Goal: Task Accomplishment & Management: Complete application form

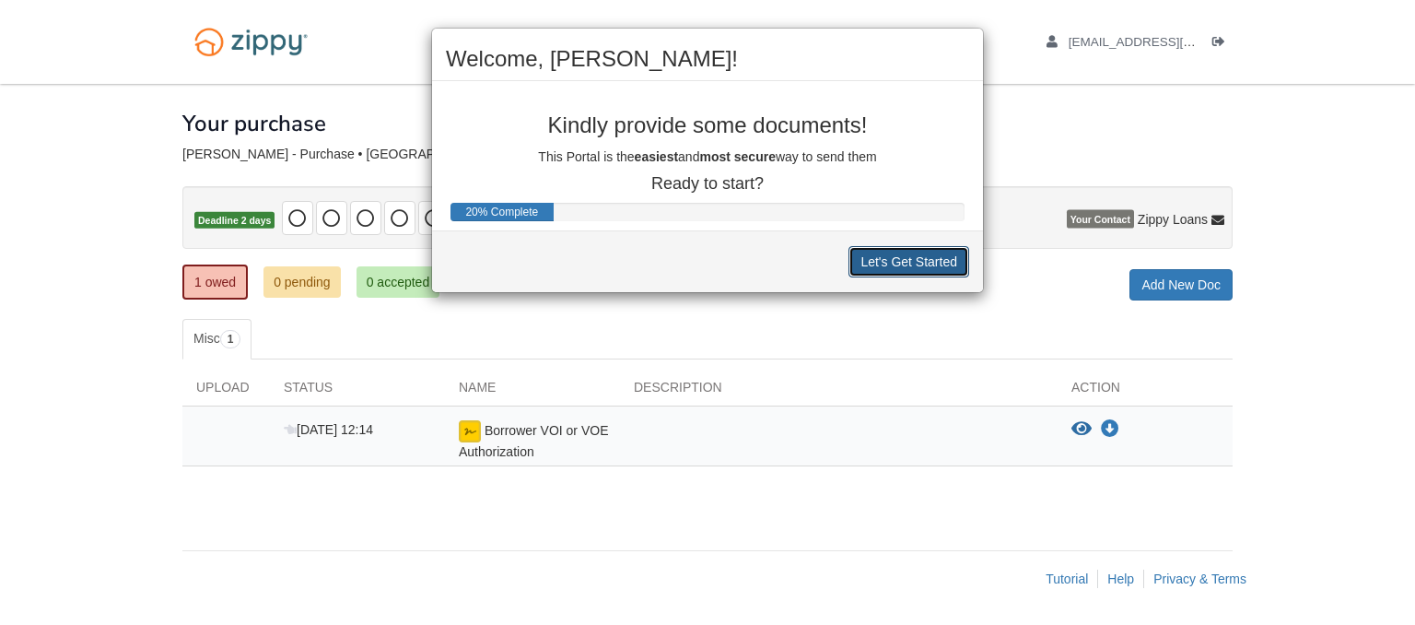
click at [875, 260] on button "Let's Get Started" at bounding box center [908, 261] width 121 height 31
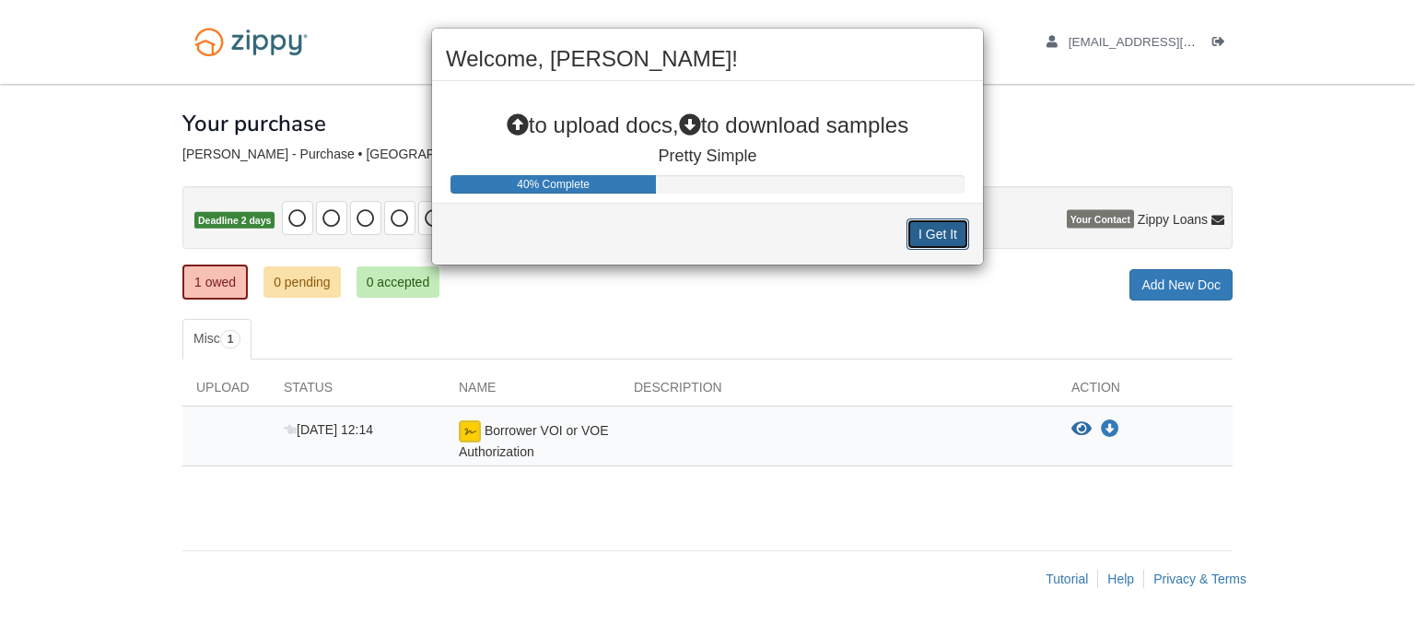
click at [929, 232] on button "I Get It" at bounding box center [937, 233] width 63 height 31
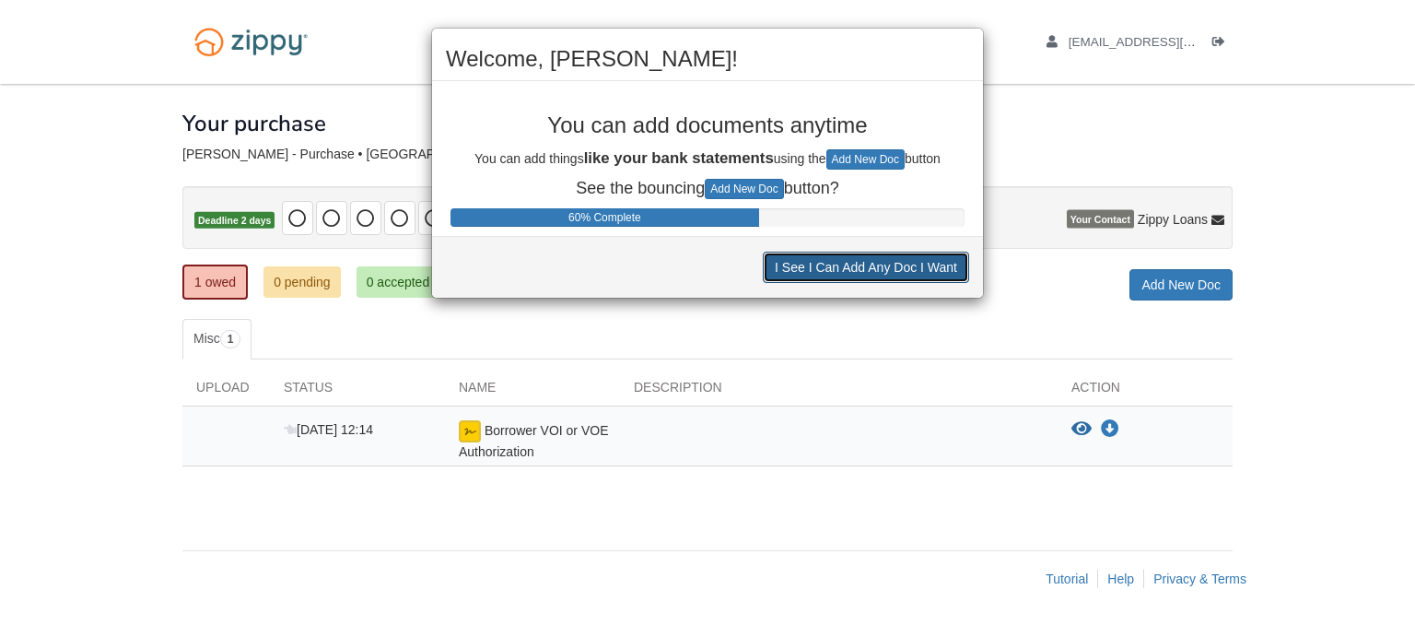
click at [914, 272] on button "I See I Can Add Any Doc I Want" at bounding box center [866, 266] width 206 height 31
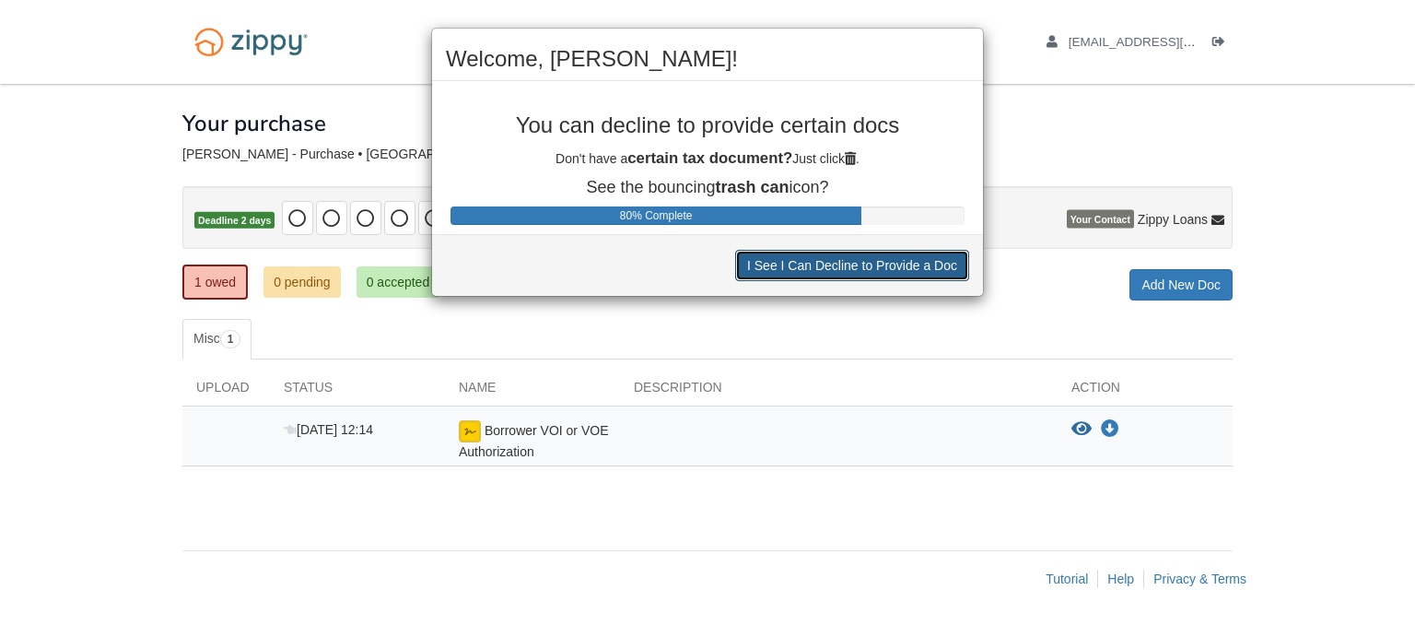
click at [887, 275] on button "I See I Can Decline to Provide a Doc" at bounding box center [852, 265] width 234 height 31
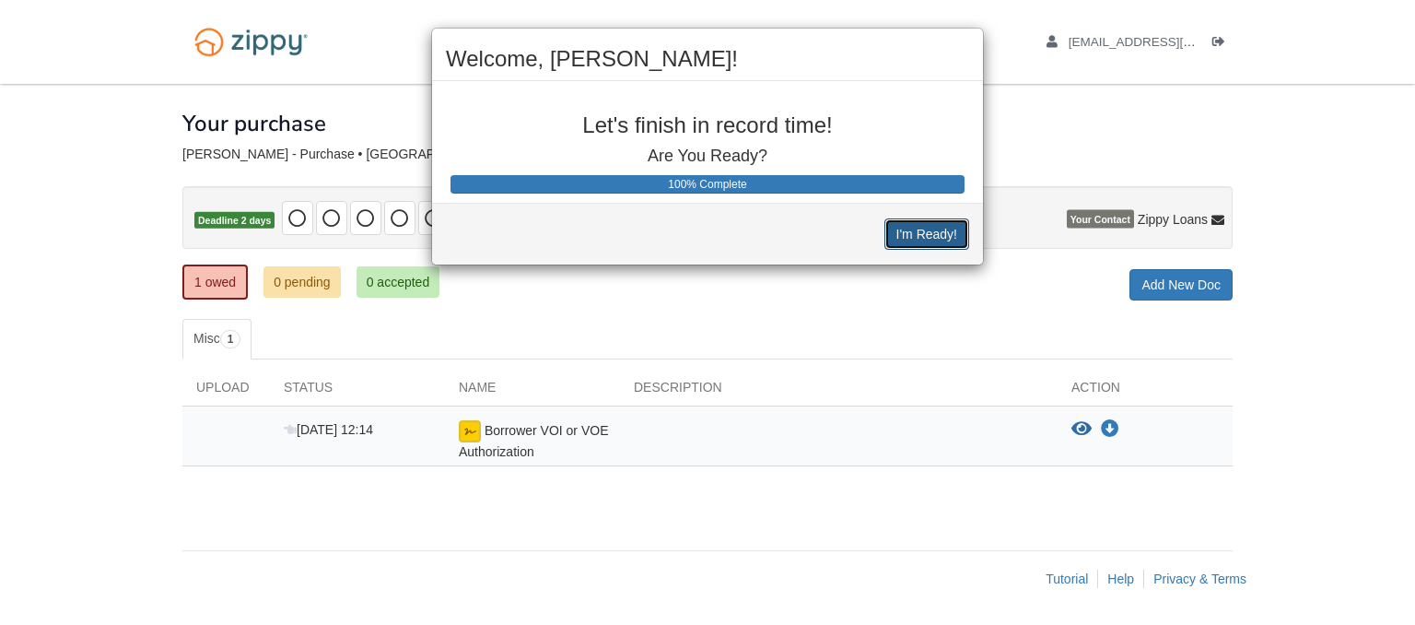
click at [926, 239] on button "I'm Ready!" at bounding box center [926, 233] width 85 height 31
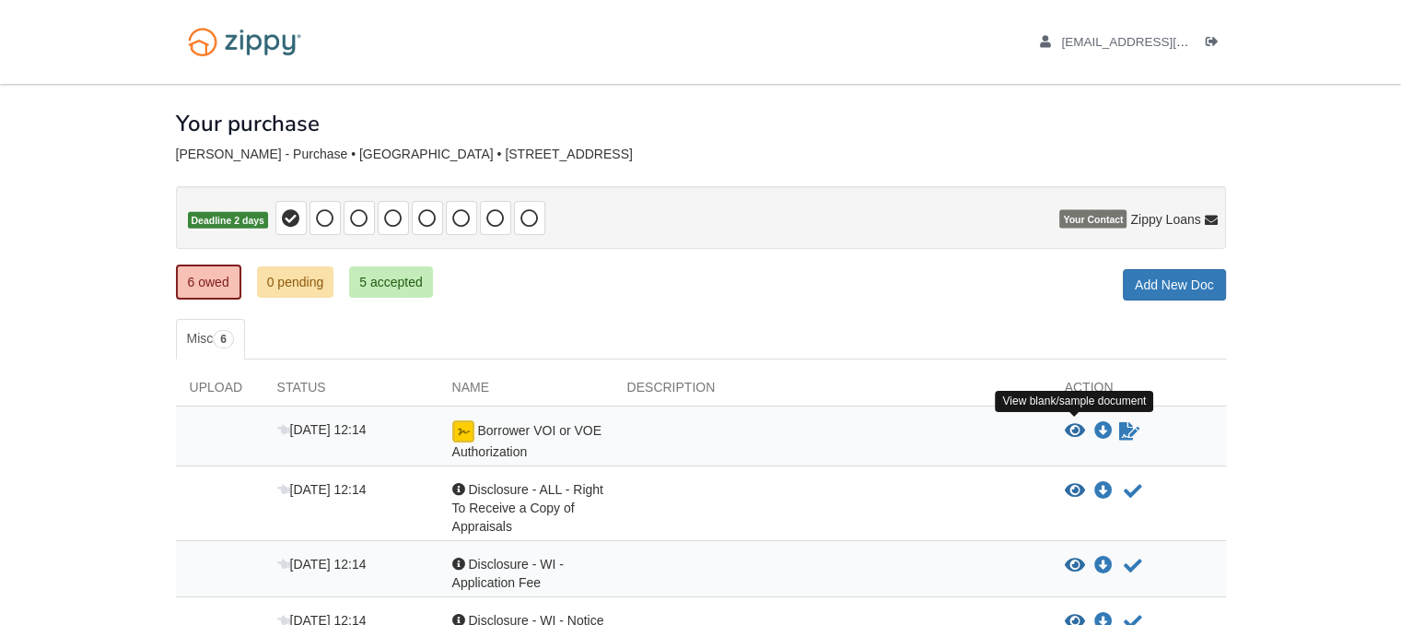
click at [1066, 422] on icon "View Borrower VOI or VOE Authorization" at bounding box center [1075, 431] width 20 height 18
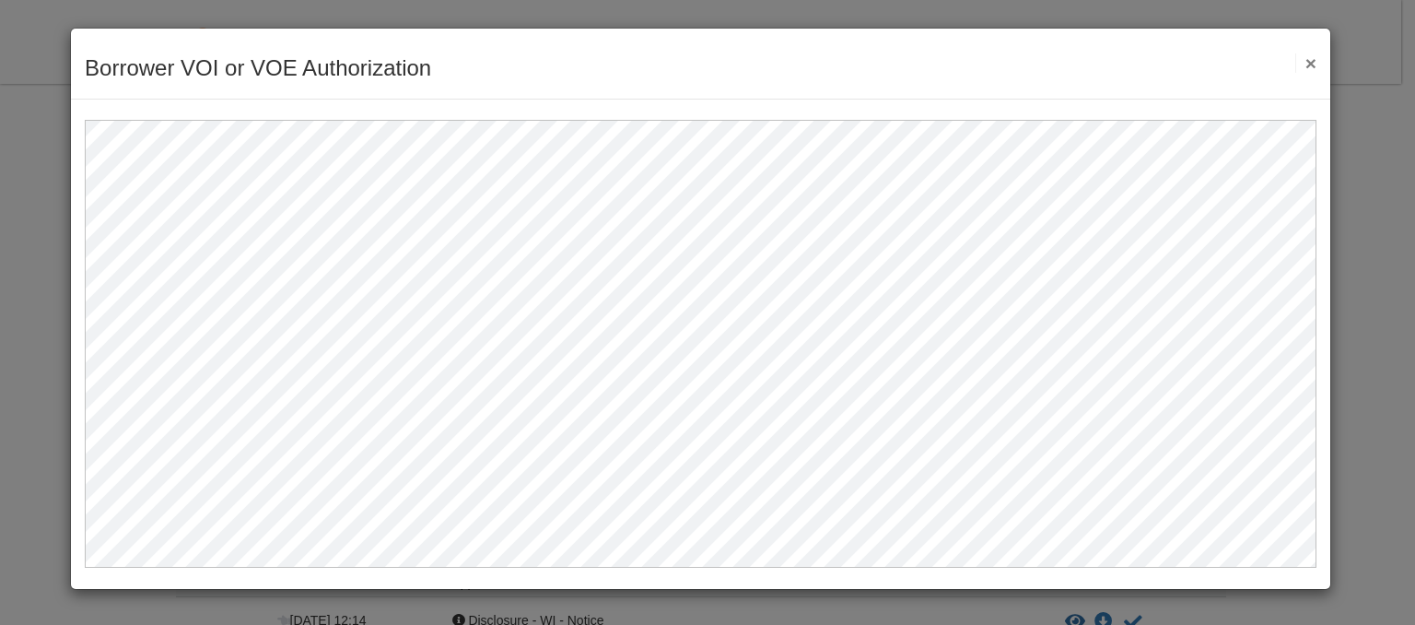
click at [1310, 69] on button "×" at bounding box center [1305, 62] width 21 height 19
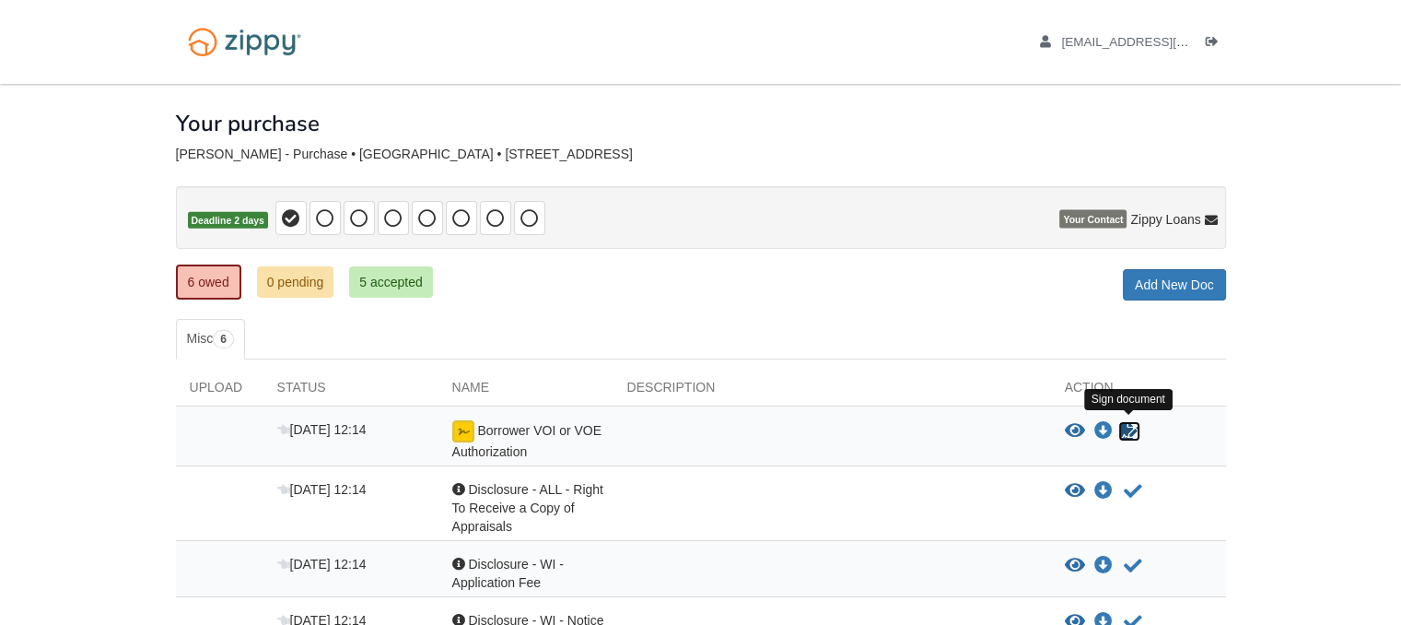
click at [1119, 426] on icon "Sign Form" at bounding box center [1129, 431] width 20 height 18
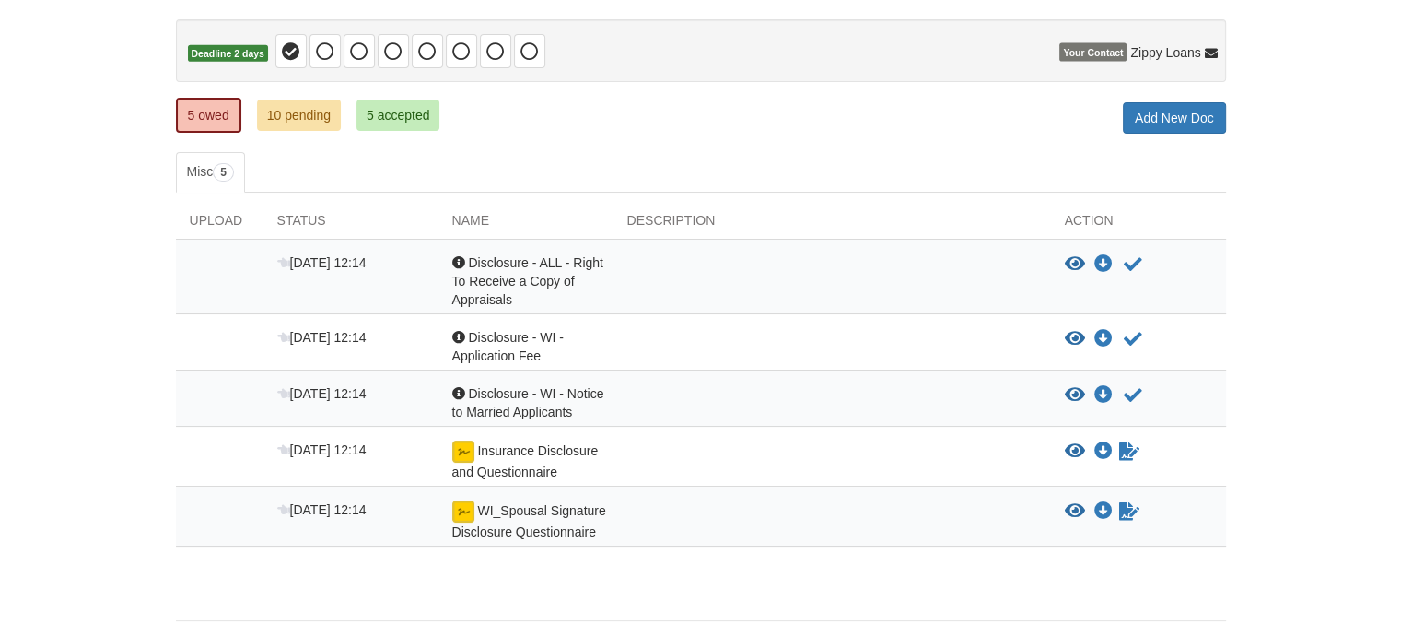
scroll to position [184, 0]
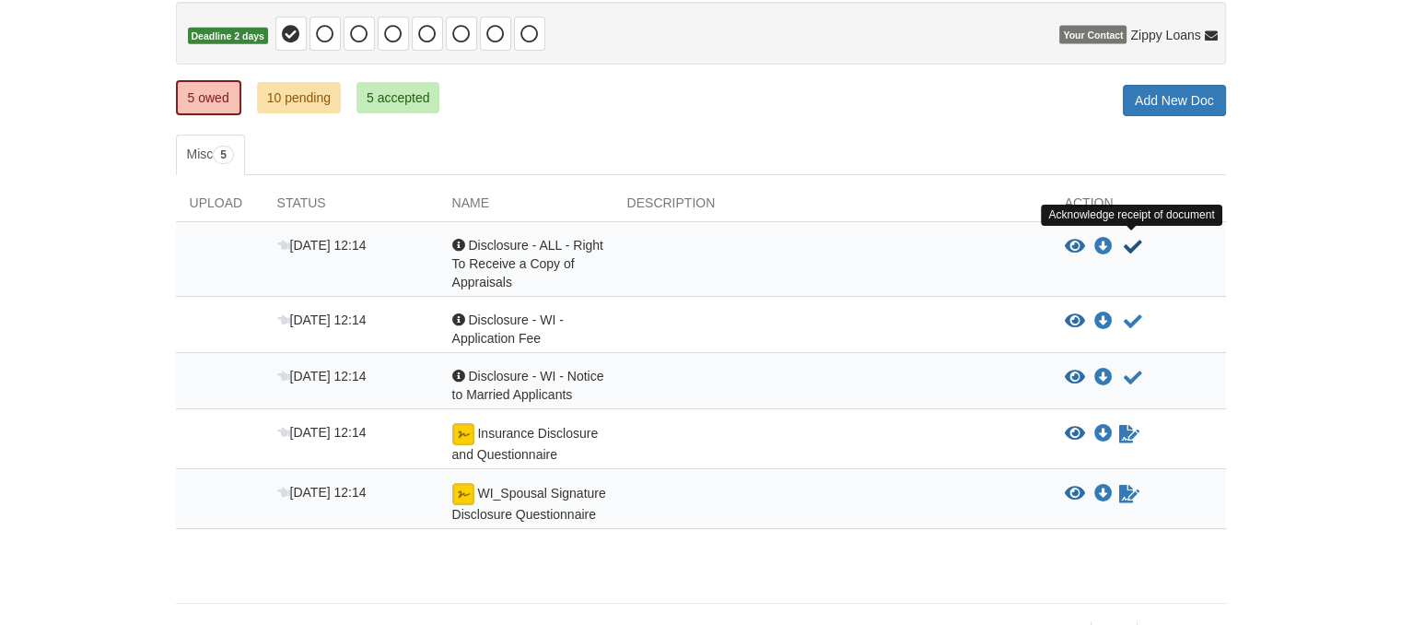
click at [1135, 251] on icon "Acknowledge receipt of document" at bounding box center [1133, 247] width 18 height 18
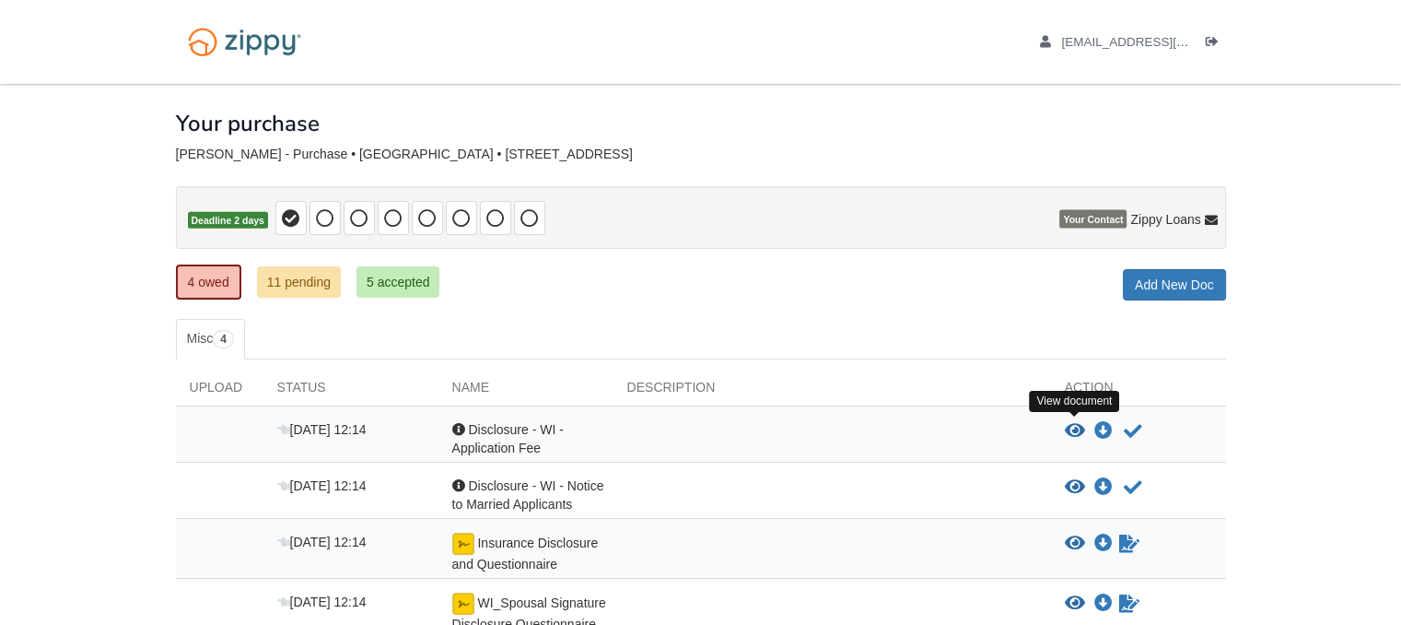
click at [1072, 435] on icon "View Disclosure - WI - Application Fee" at bounding box center [1075, 431] width 20 height 18
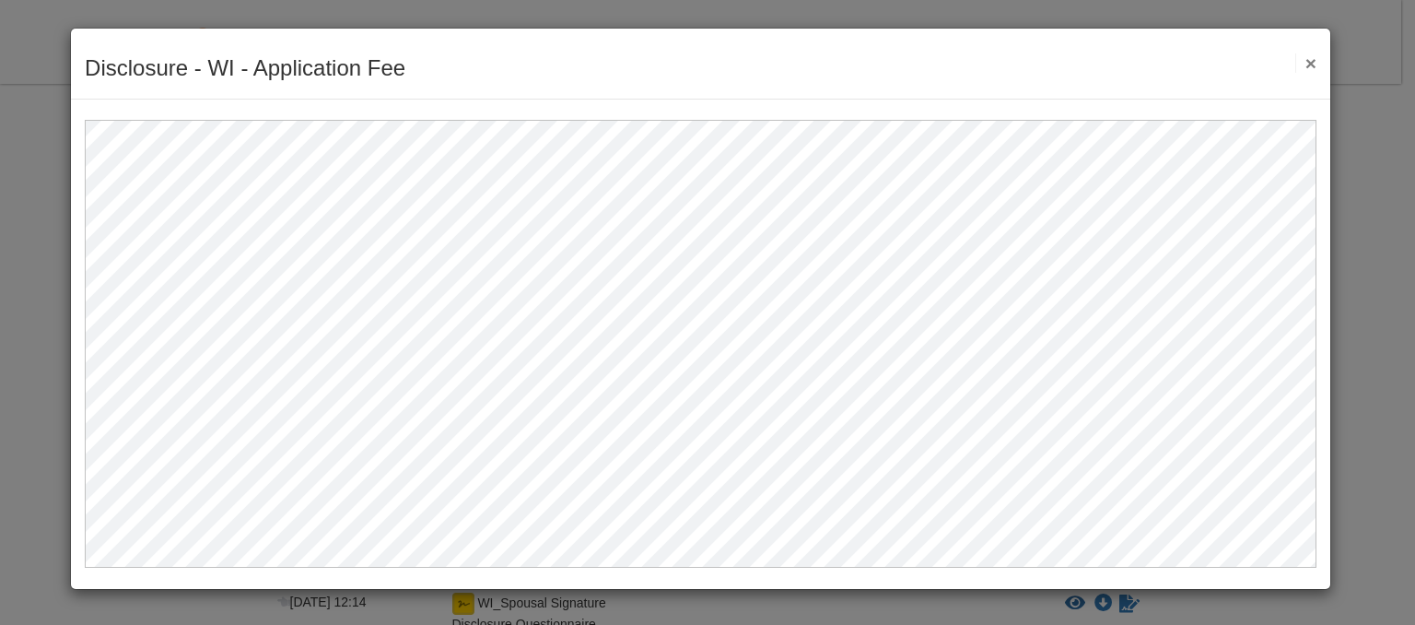
click at [1305, 56] on button "×" at bounding box center [1305, 62] width 21 height 19
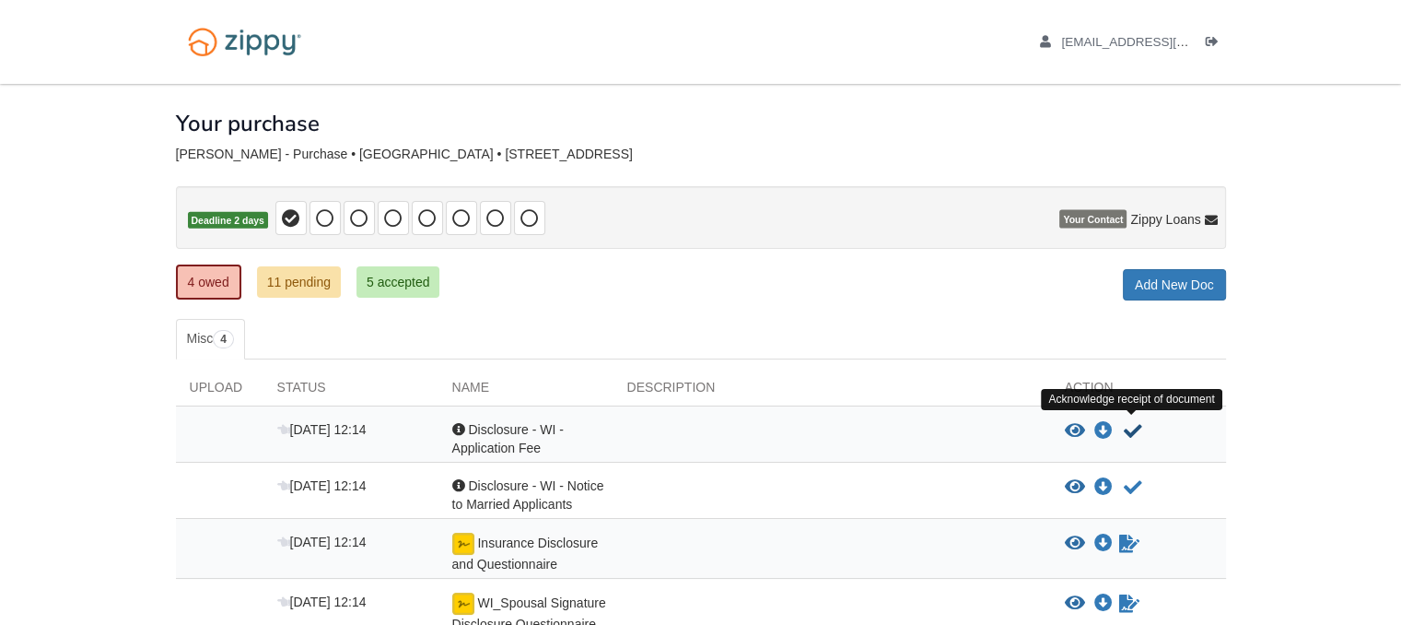
click at [1135, 432] on icon "Acknowledge receipt of document" at bounding box center [1133, 431] width 18 height 18
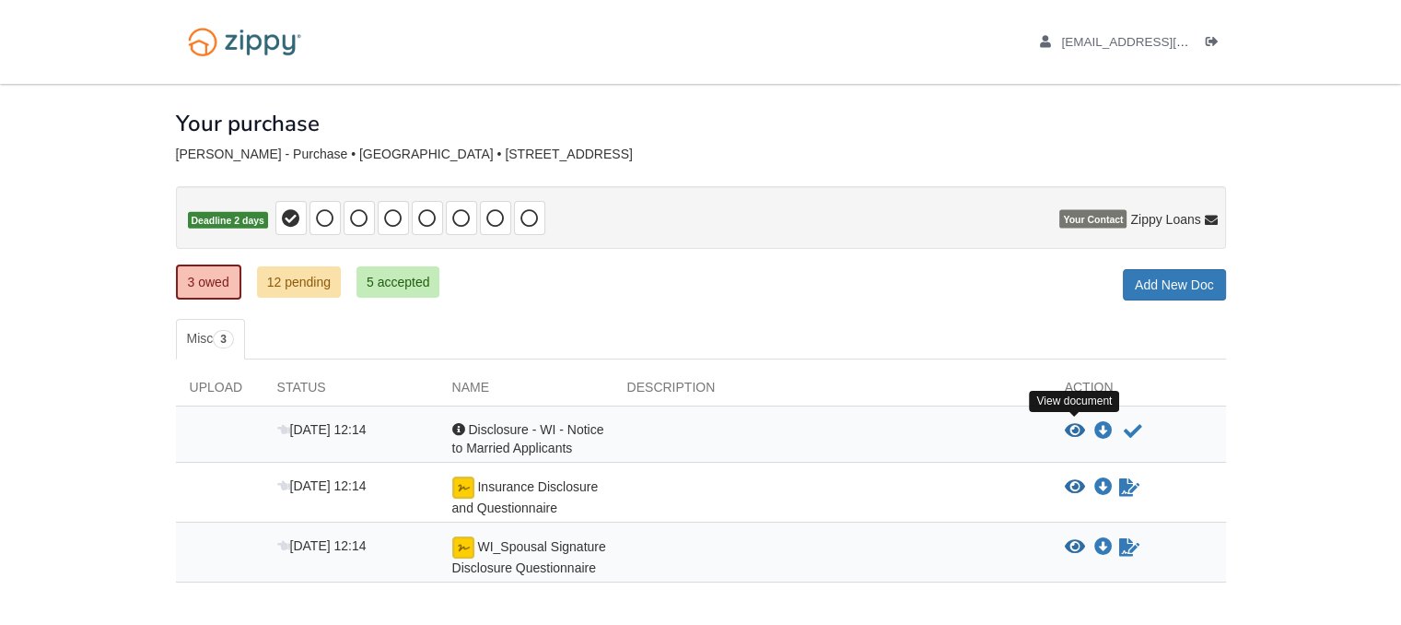
click at [1072, 423] on icon "View Disclosure - WI - Notice to Married Applicants" at bounding box center [1075, 431] width 20 height 18
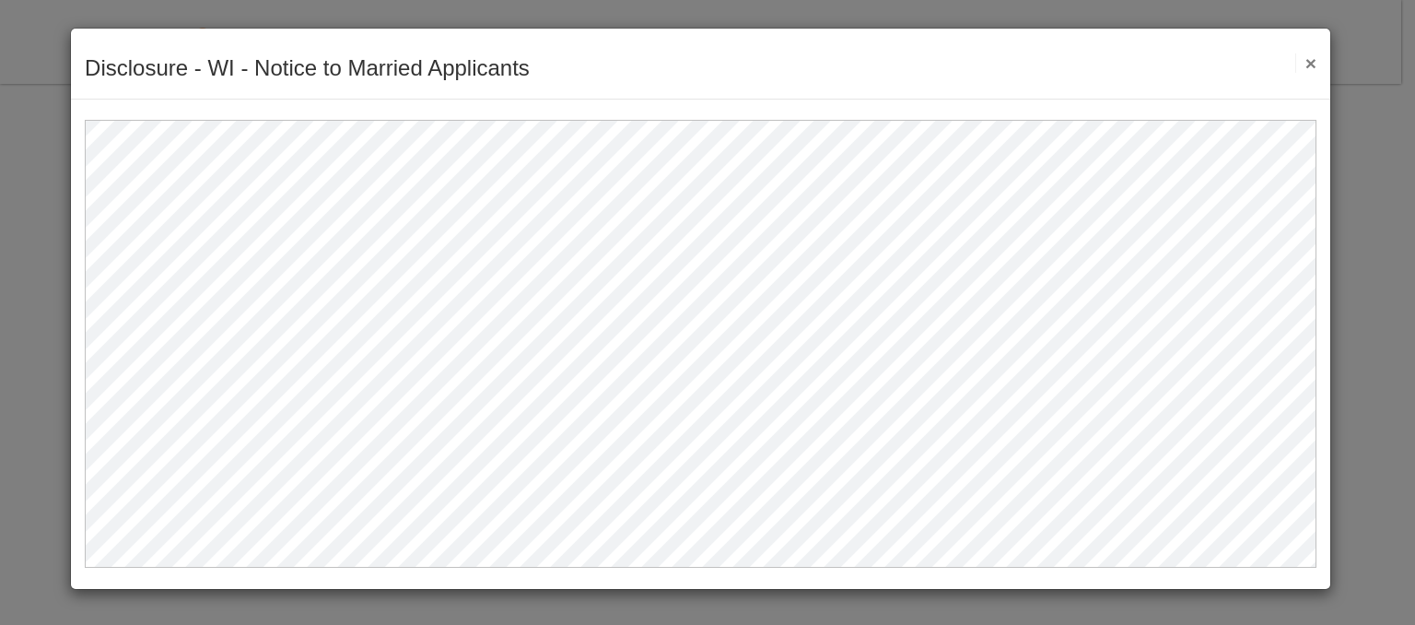
click at [1312, 72] on button "×" at bounding box center [1305, 62] width 21 height 19
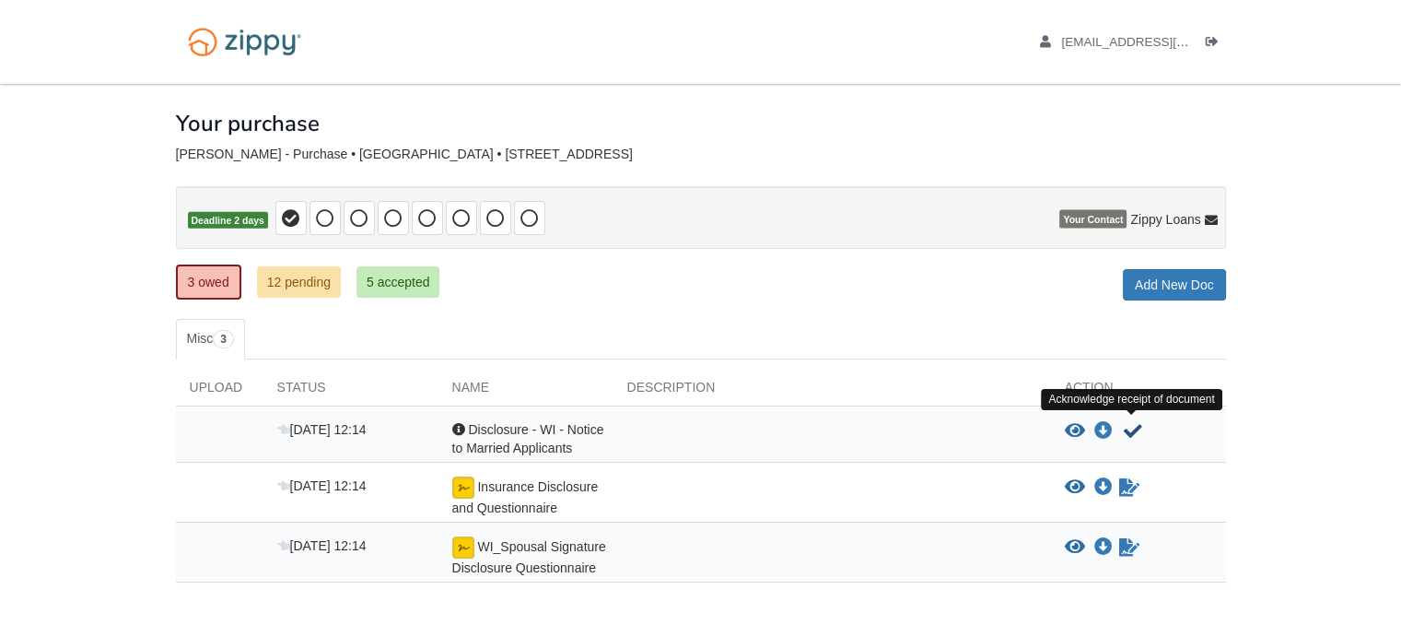
click at [1132, 437] on button "Acknowledge receipt of document" at bounding box center [1133, 431] width 22 height 22
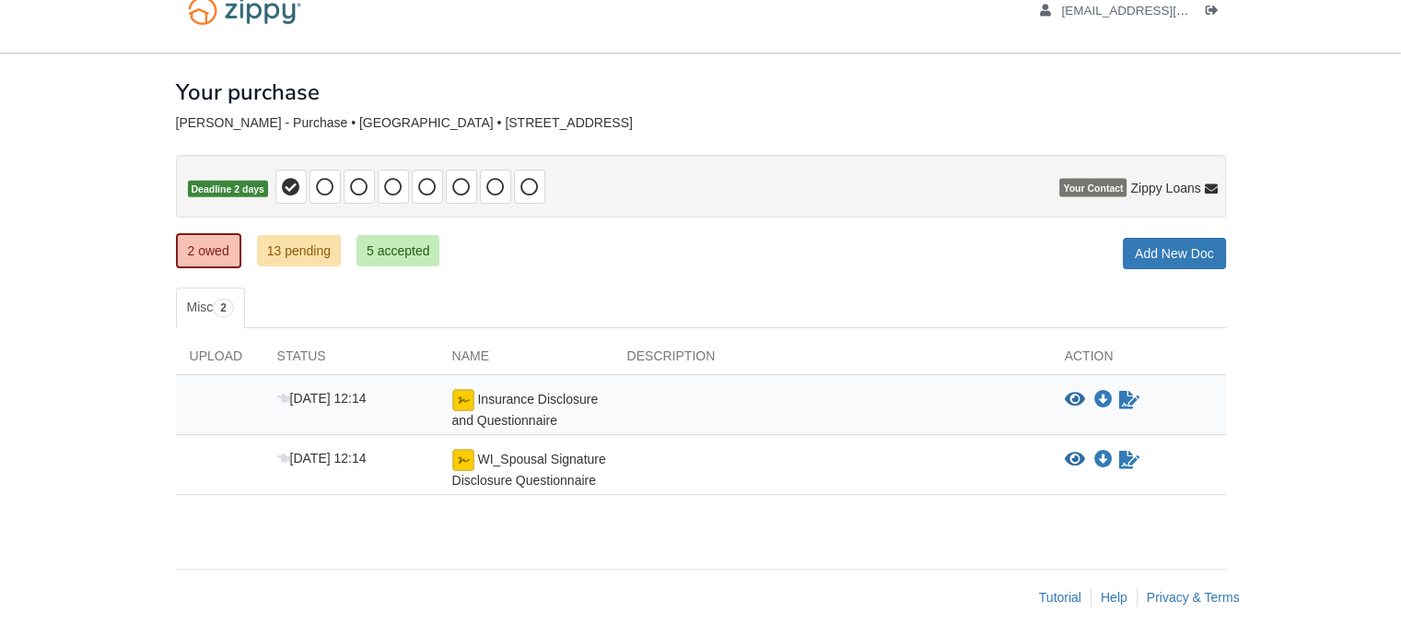
scroll to position [47, 0]
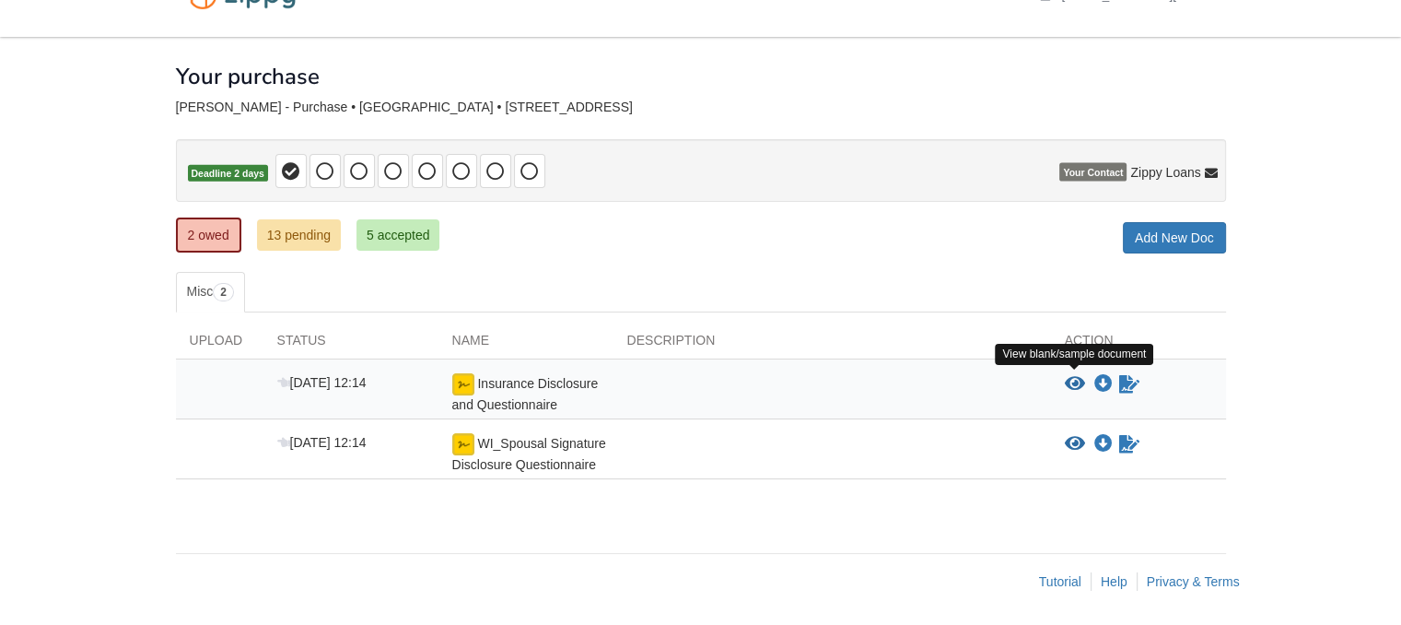
click at [1076, 375] on icon "View Insurance Disclosure and Questionnaire" at bounding box center [1075, 384] width 20 height 18
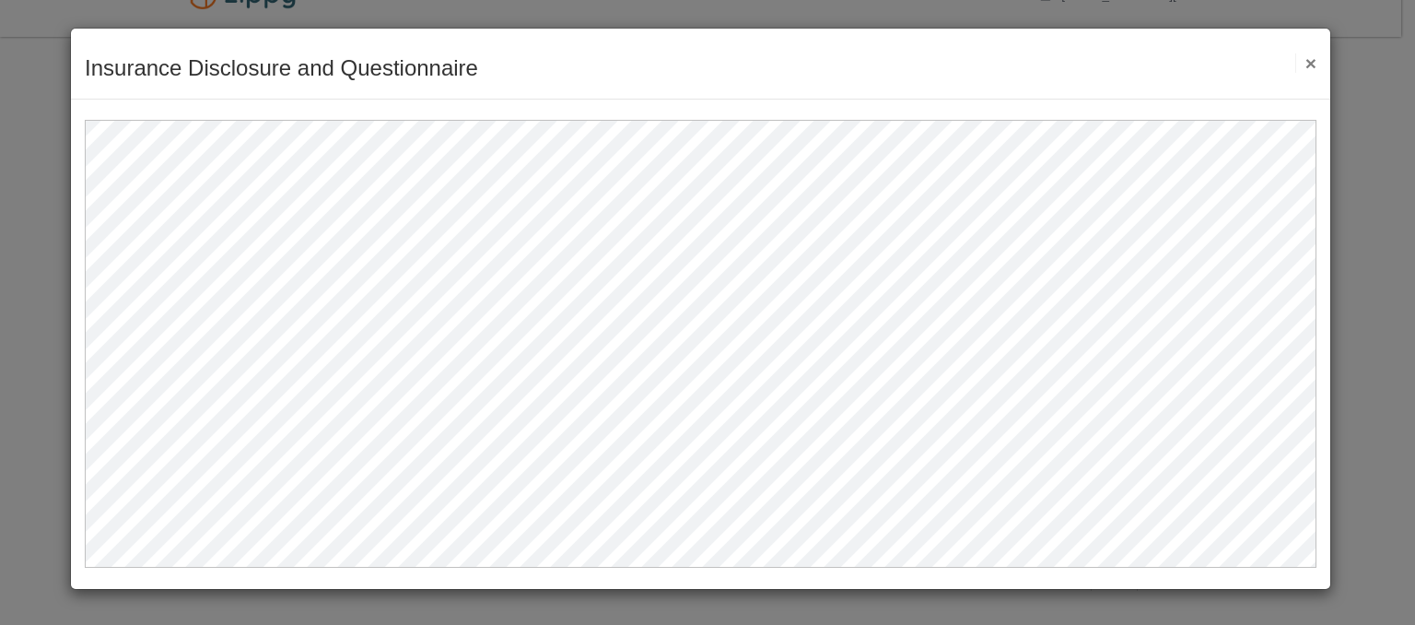
click at [1305, 62] on button "×" at bounding box center [1305, 62] width 21 height 19
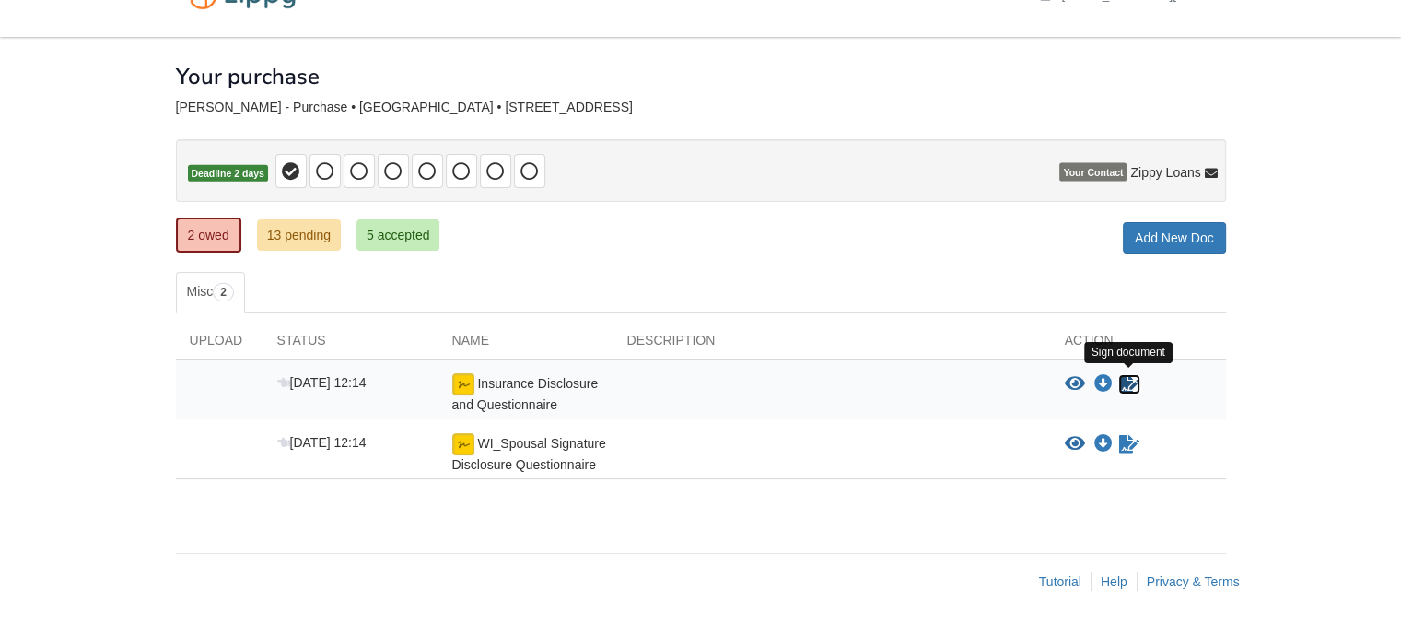
click at [1120, 377] on icon "Sign Form" at bounding box center [1129, 384] width 20 height 18
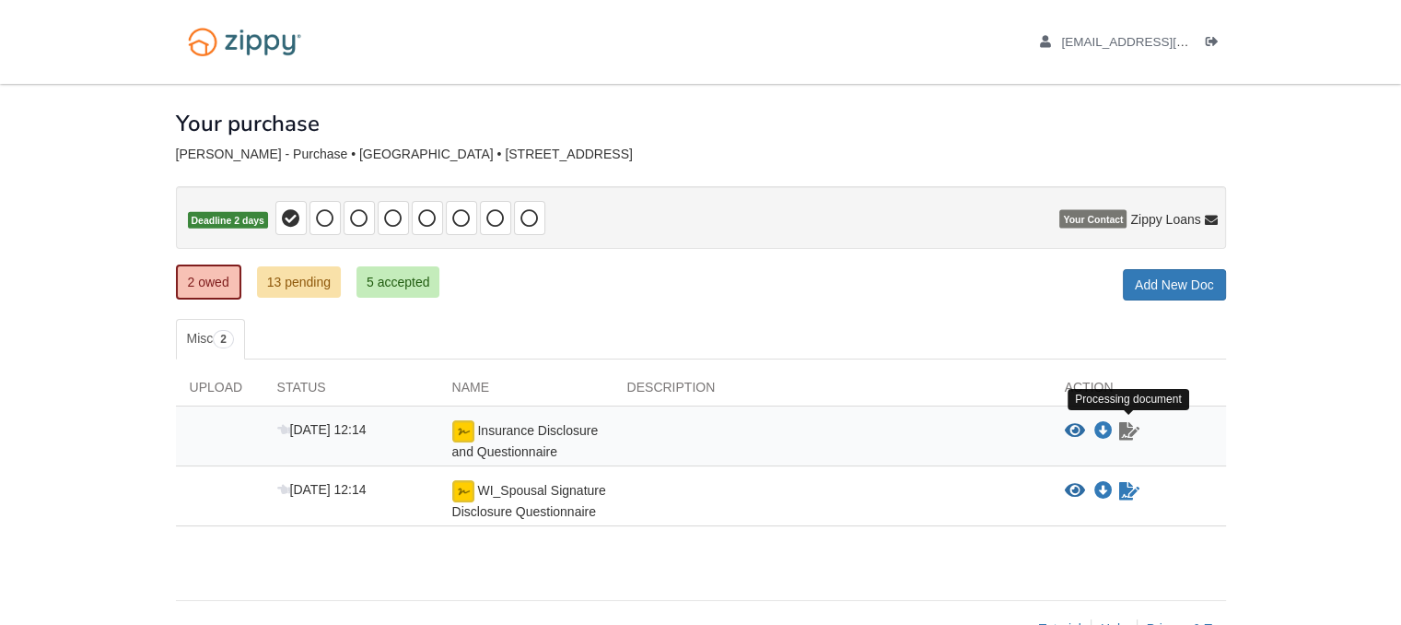
click at [1135, 428] on icon "Waiting for your co-borrower to e-sign" at bounding box center [1129, 431] width 20 height 18
click at [555, 485] on span "WI_Spousal Signature Disclosure Questionnaire" at bounding box center [529, 501] width 154 height 36
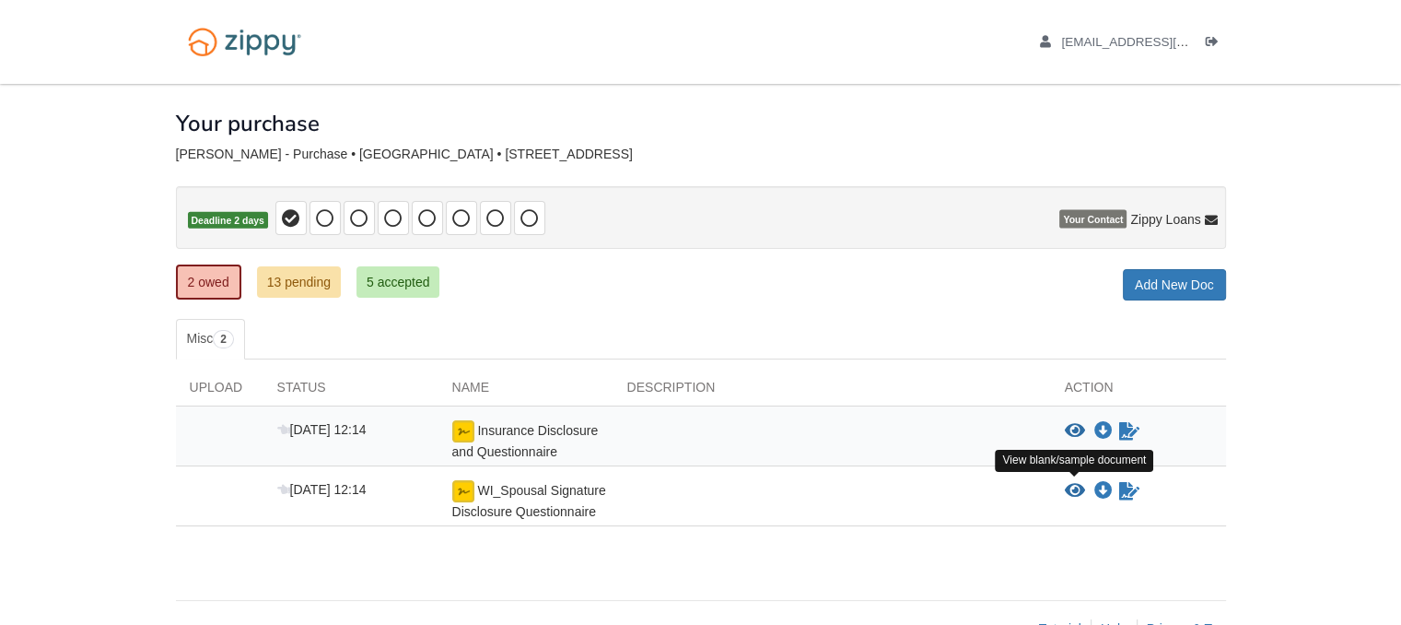
click at [1069, 491] on icon "View WI_Spousal Signature Disclosure Questionnaire" at bounding box center [1075, 491] width 20 height 18
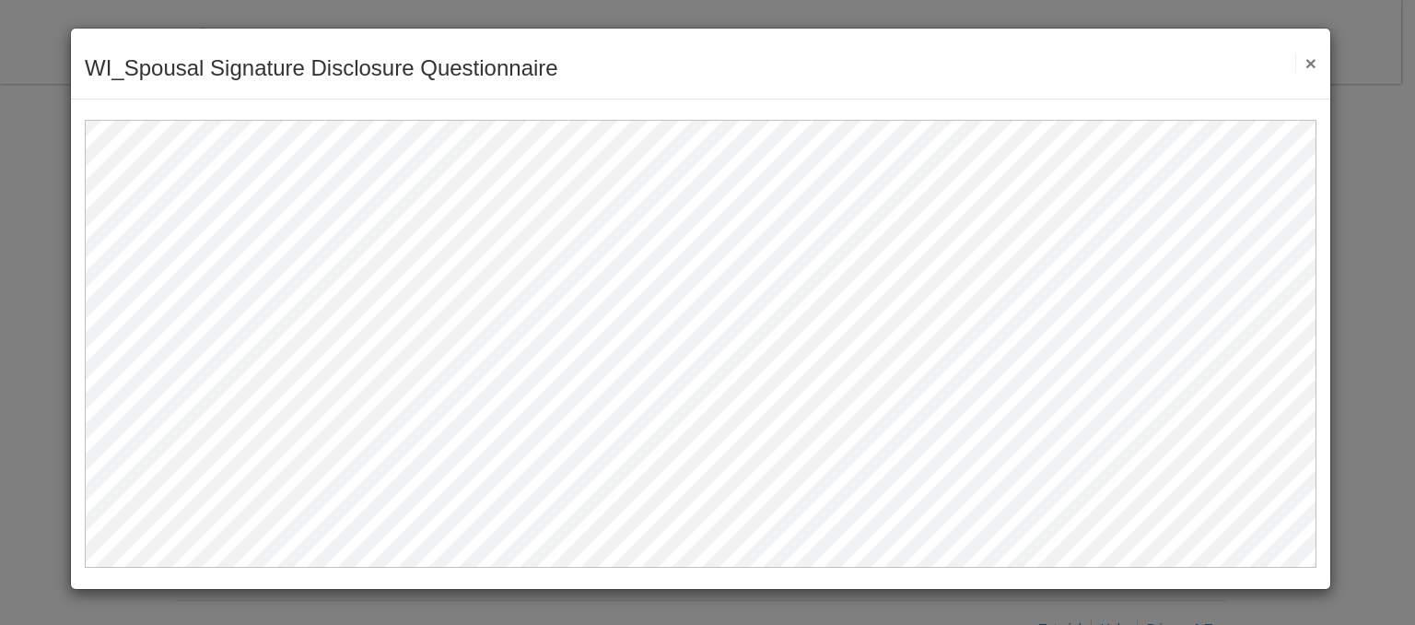
click at [1310, 67] on button "×" at bounding box center [1305, 62] width 21 height 19
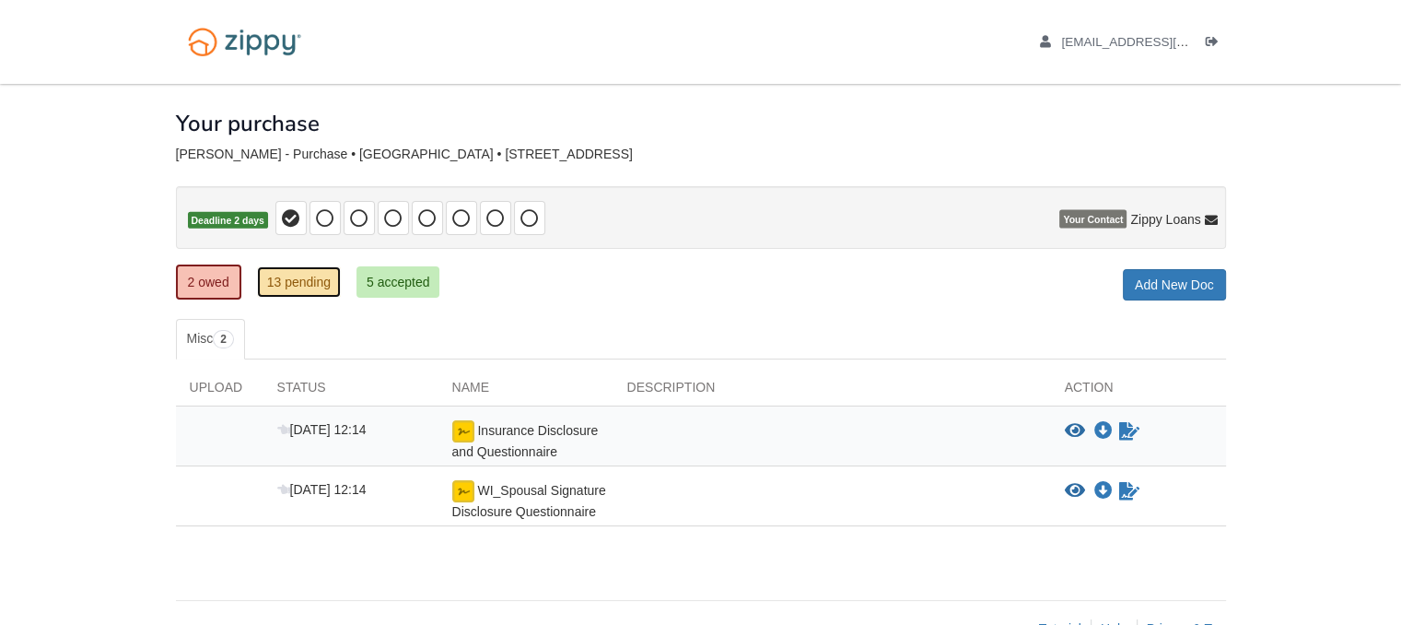
click at [301, 280] on link "13 pending" at bounding box center [299, 281] width 84 height 31
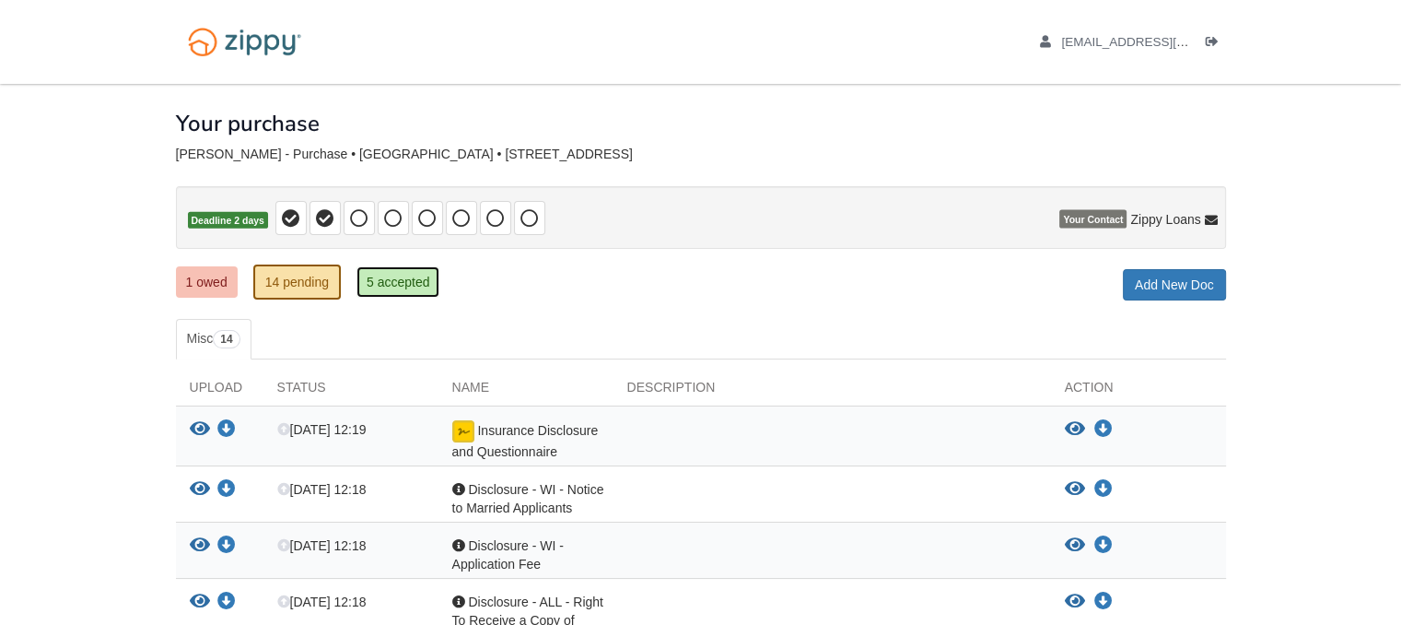
click at [411, 280] on link "5 accepted" at bounding box center [398, 281] width 84 height 31
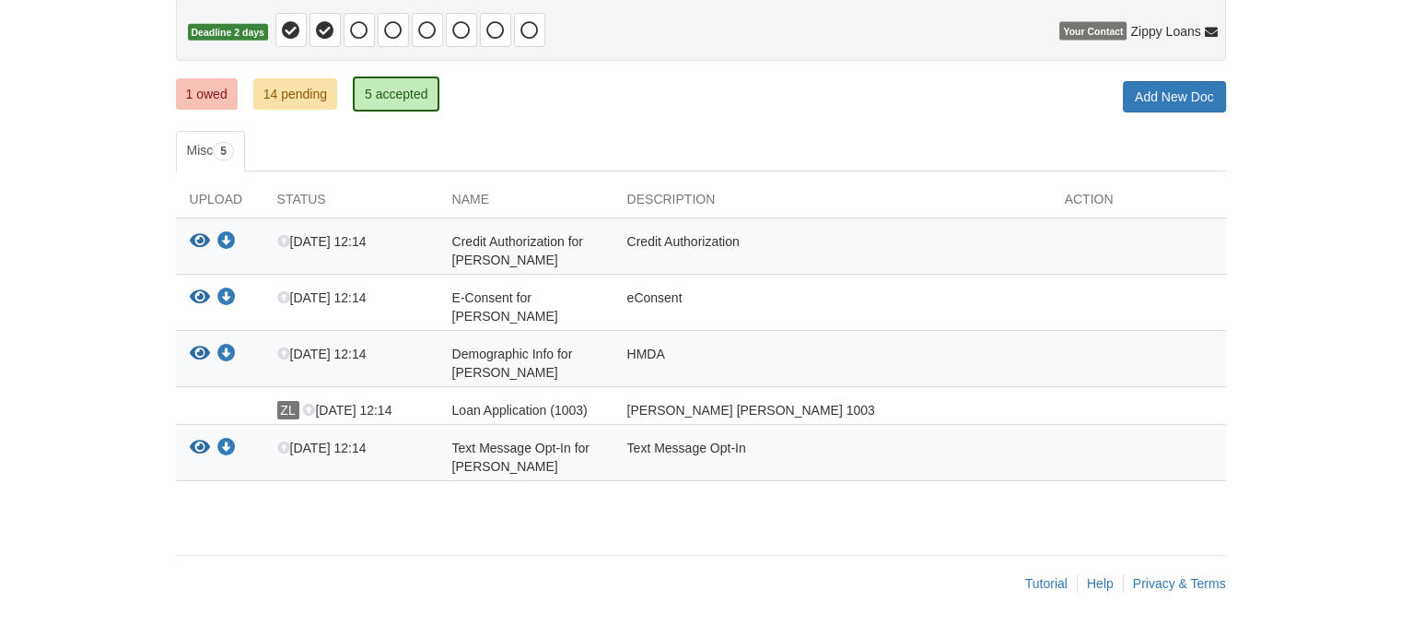
scroll to position [189, 0]
click at [214, 95] on link "1 owed" at bounding box center [207, 92] width 62 height 31
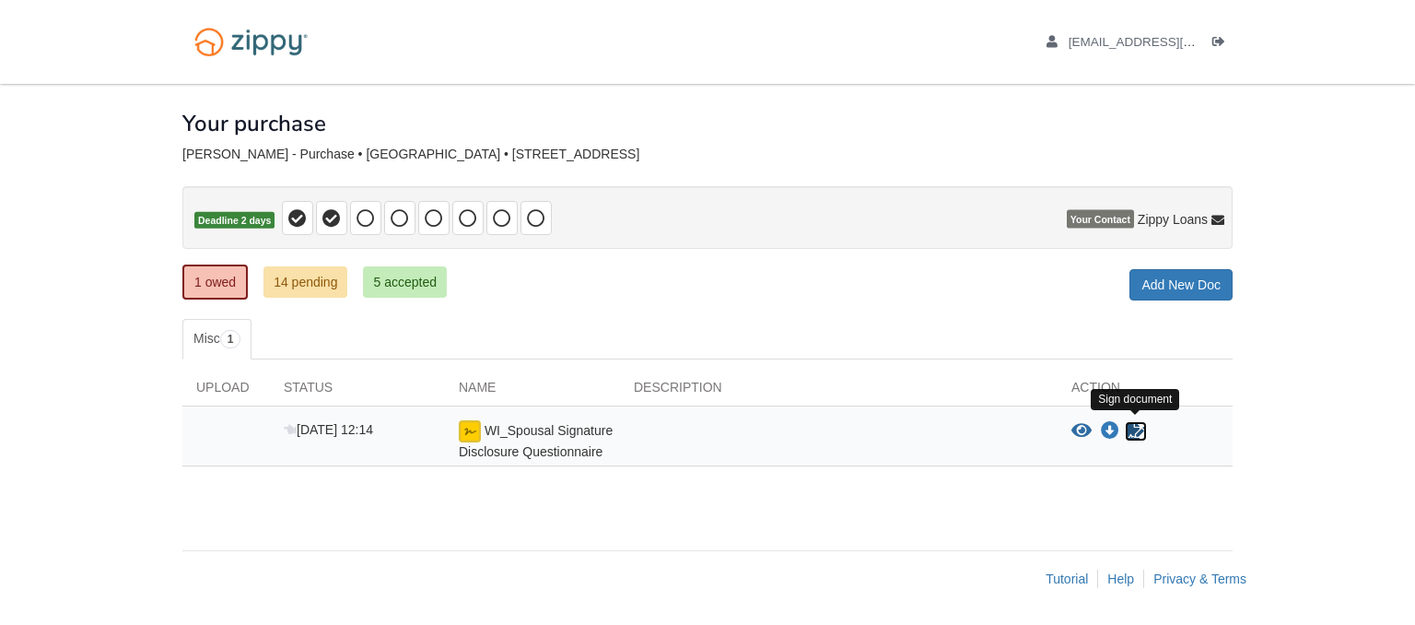
click at [1133, 423] on icon "Sign Form" at bounding box center [1136, 431] width 20 height 18
click at [1080, 433] on icon "View WI_Spousal Signature Disclosure Questionnaire" at bounding box center [1081, 431] width 20 height 18
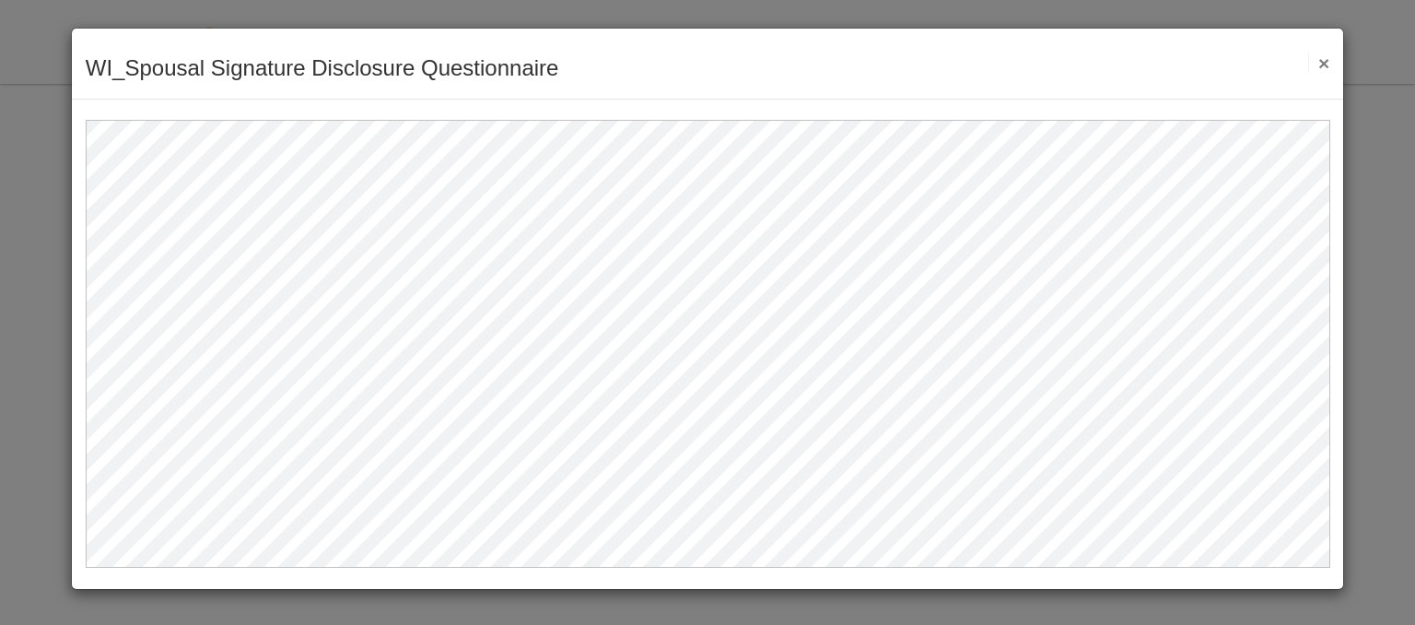
click at [1316, 63] on button "×" at bounding box center [1318, 62] width 21 height 19
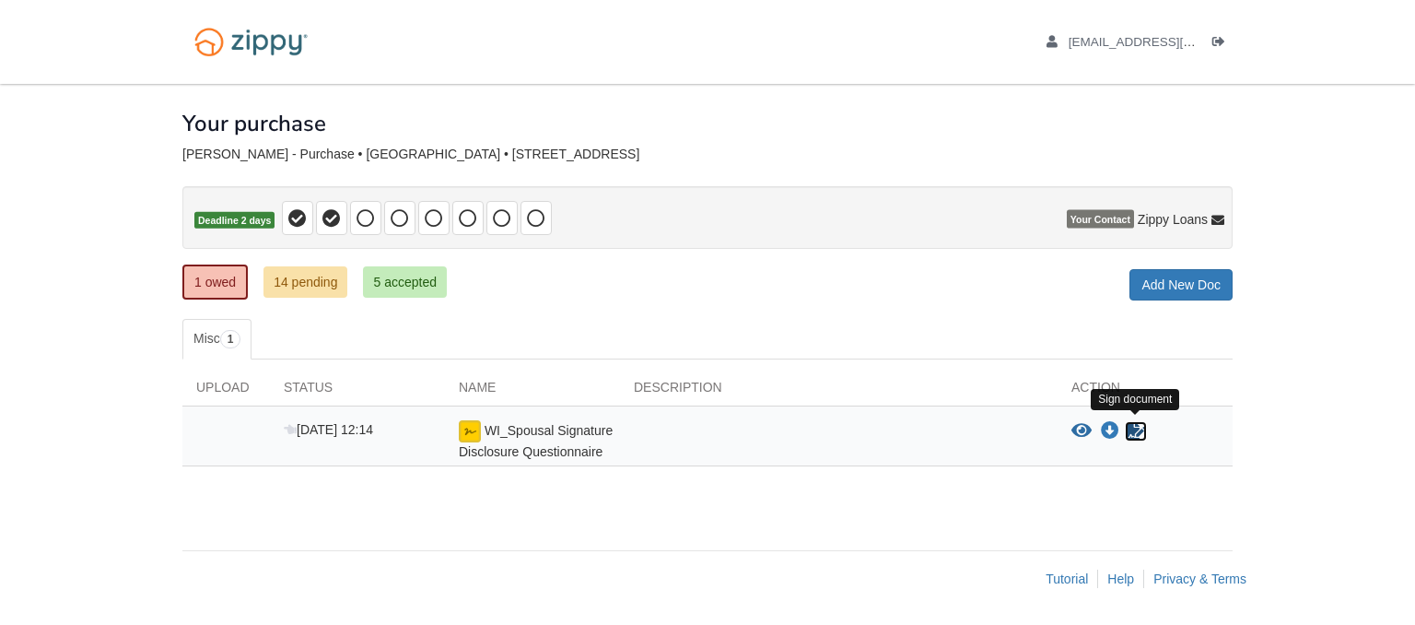
click at [1130, 427] on icon "Sign Form" at bounding box center [1136, 431] width 20 height 18
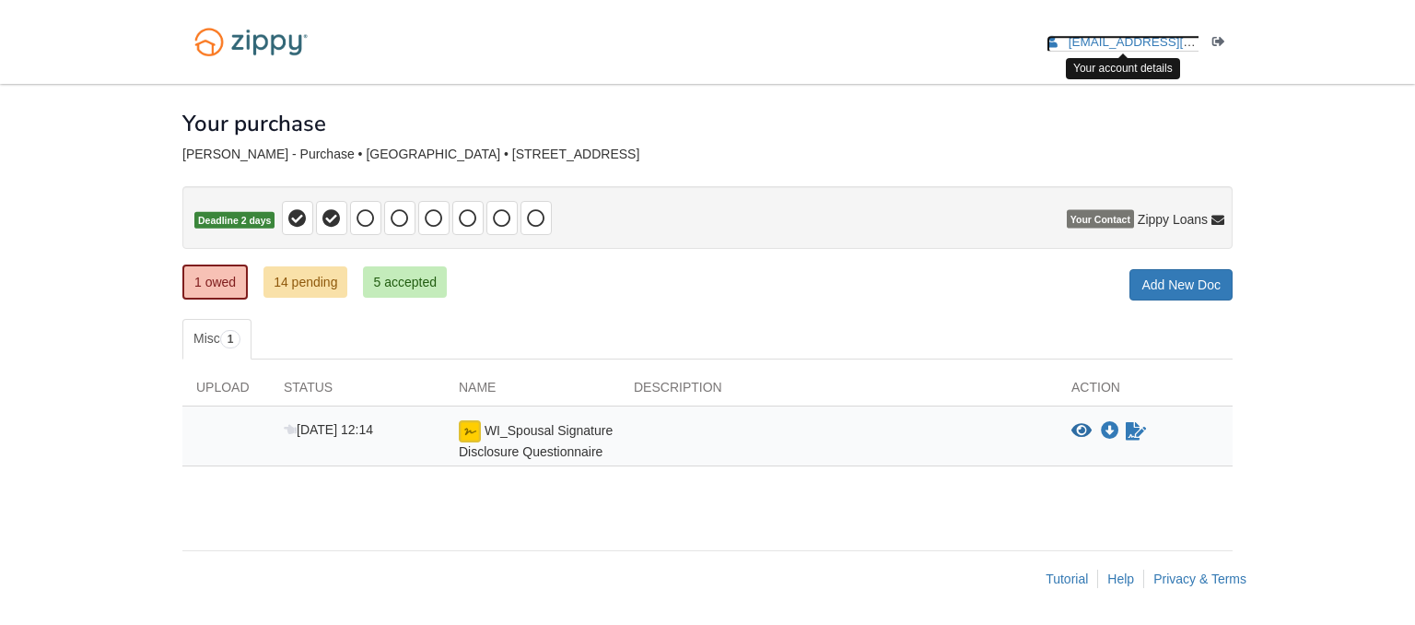
click at [1093, 35] on span "[EMAIL_ADDRESS][DOMAIN_NAME]" at bounding box center [1173, 42] width 211 height 14
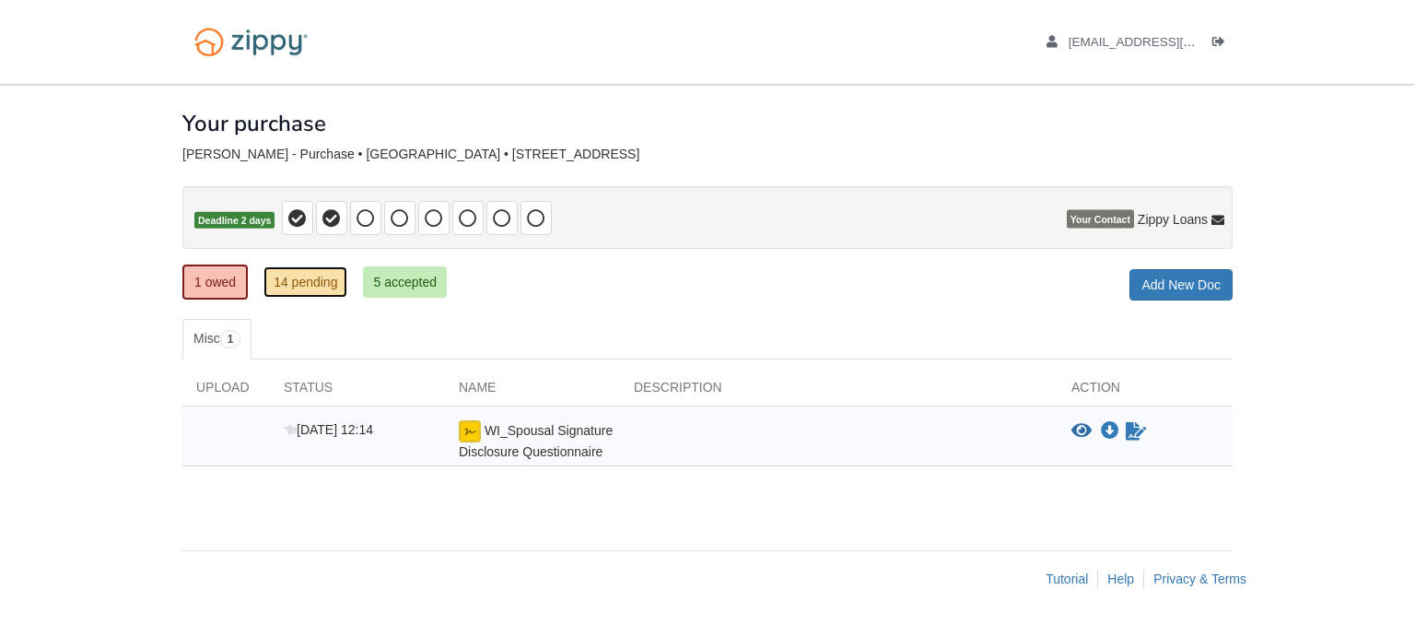
click at [314, 274] on link "14 pending" at bounding box center [305, 281] width 84 height 31
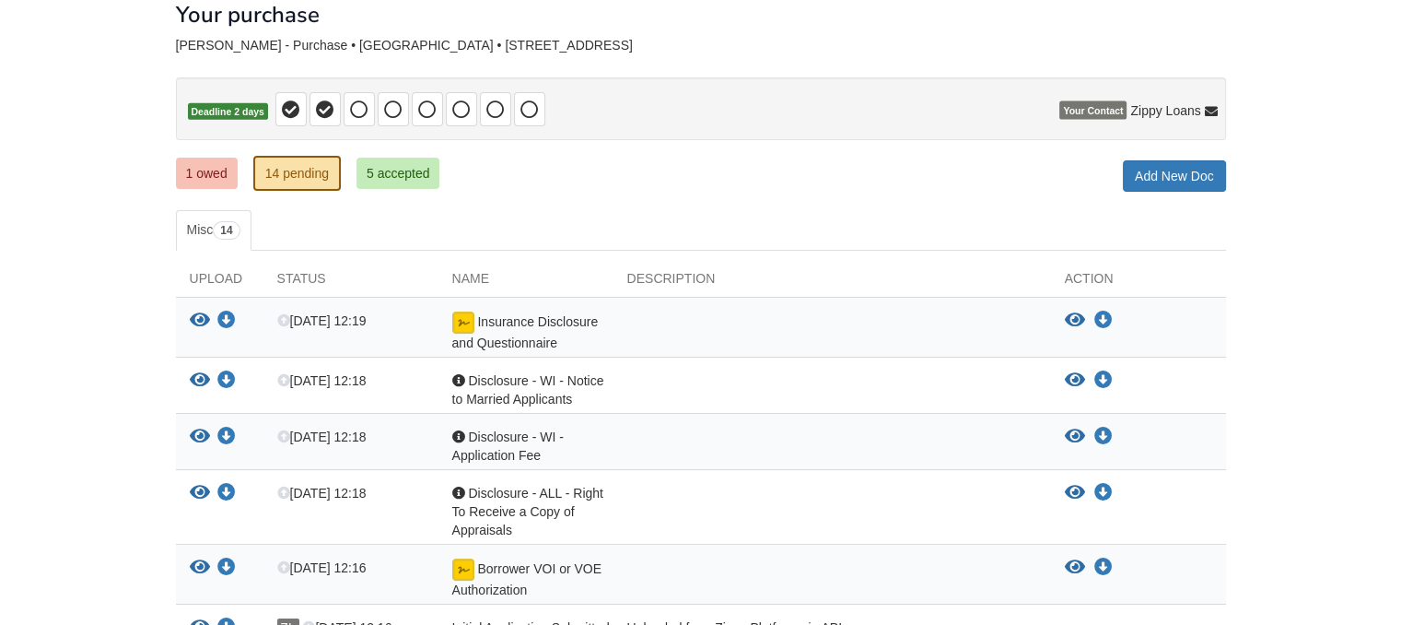
scroll to position [86, 0]
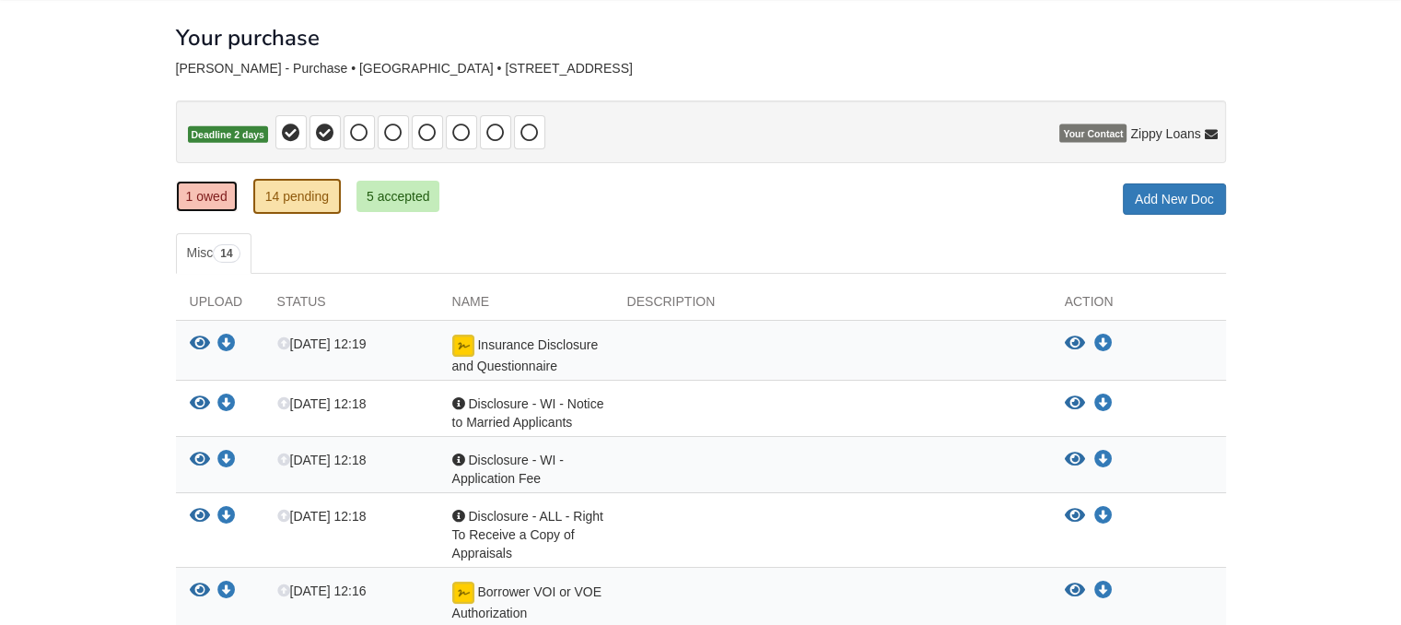
click at [198, 204] on link "1 owed" at bounding box center [207, 196] width 62 height 31
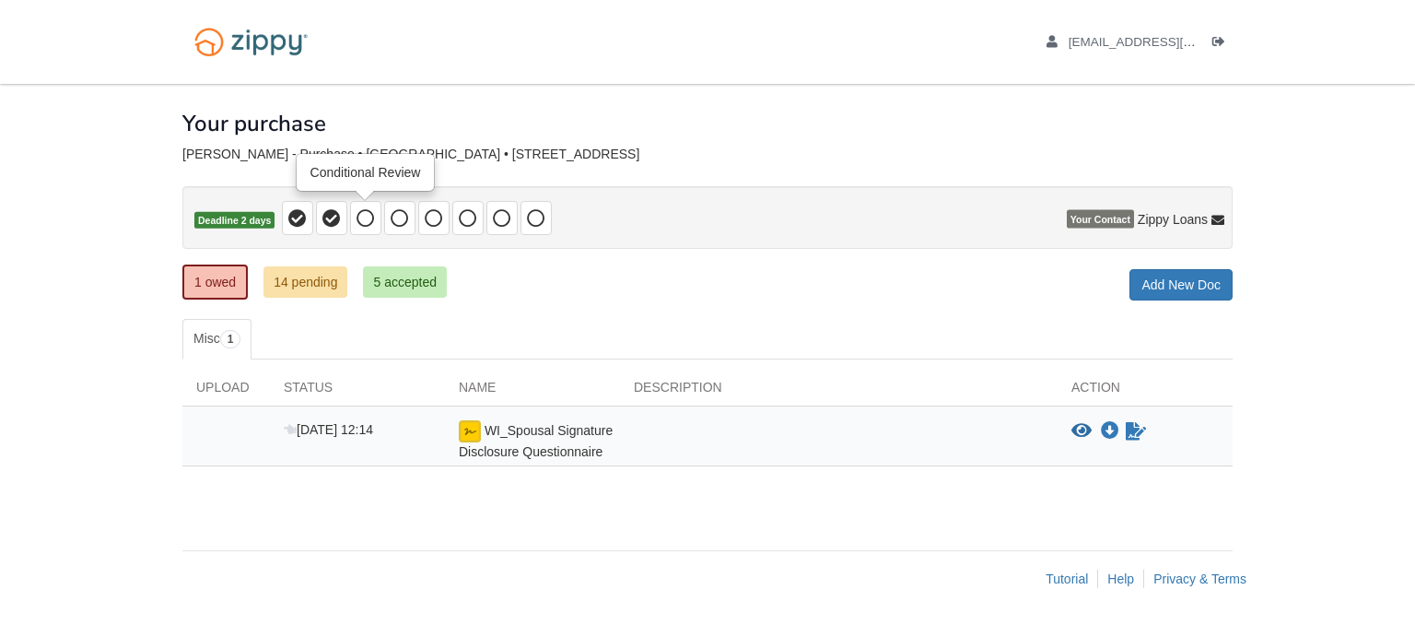
click at [362, 223] on icon at bounding box center [365, 218] width 18 height 18
click at [522, 430] on span "WI_Spousal Signature Disclosure Questionnaire" at bounding box center [536, 441] width 154 height 36
click at [1089, 422] on icon "View WI_Spousal Signature Disclosure Questionnaire" at bounding box center [1081, 431] width 20 height 18
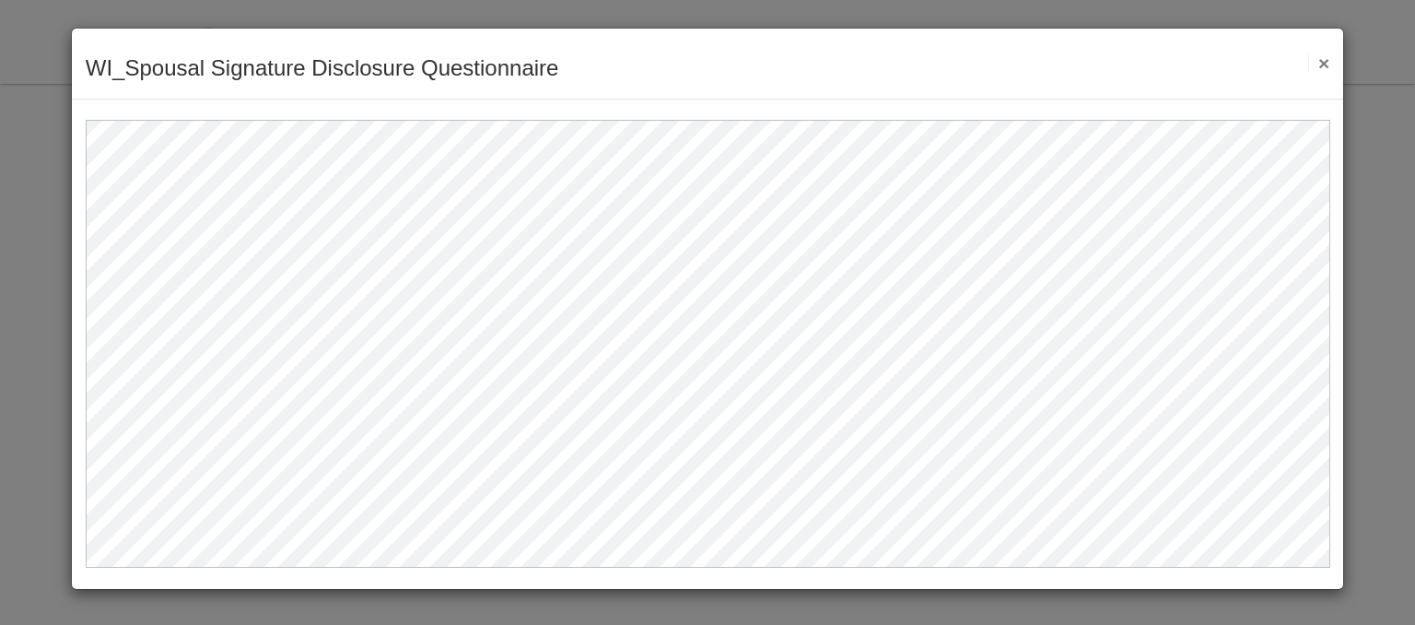
click at [1323, 64] on button "×" at bounding box center [1318, 62] width 21 height 19
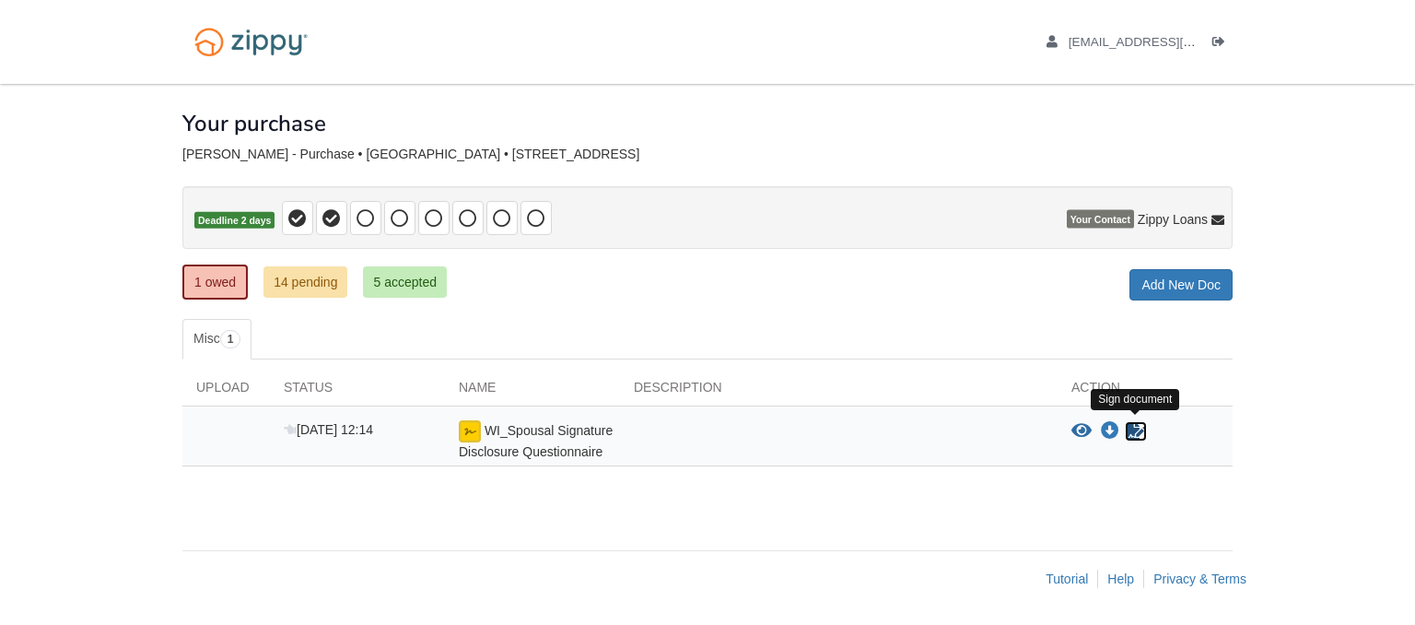
click at [1138, 429] on icon "Sign Form" at bounding box center [1136, 431] width 20 height 18
click at [321, 285] on link "14 pending" at bounding box center [305, 281] width 84 height 31
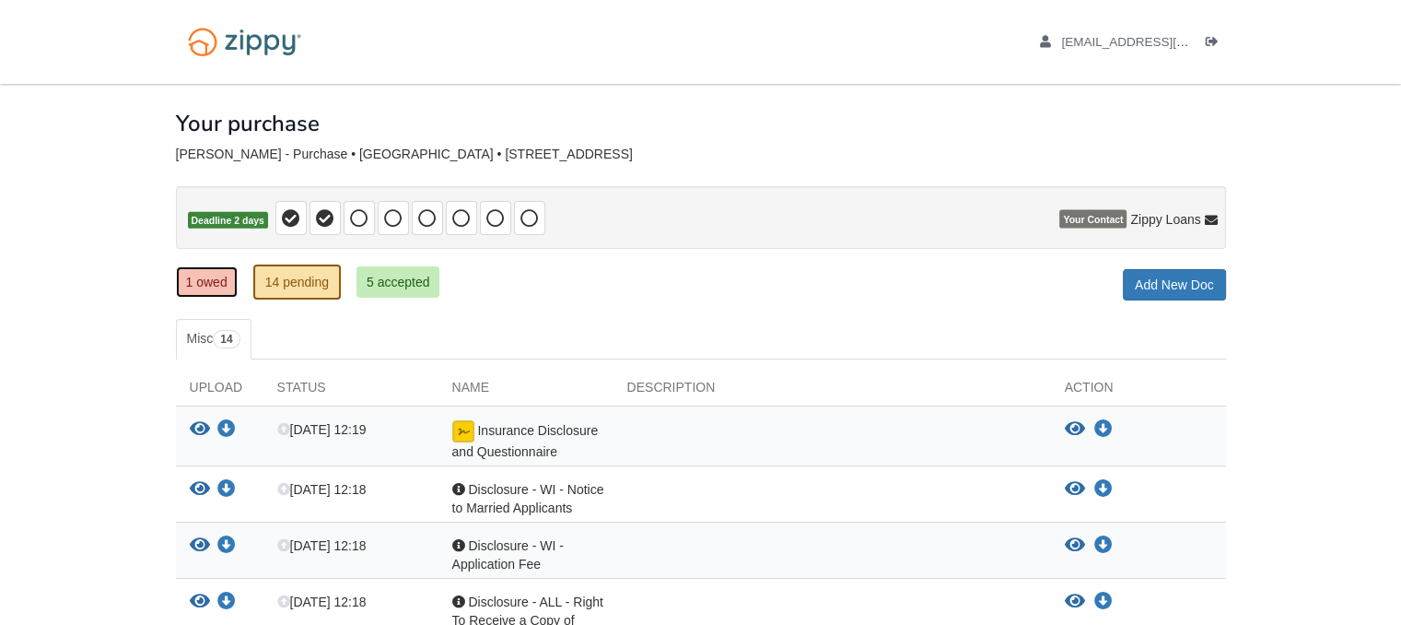
click at [226, 285] on link "1 owed" at bounding box center [207, 281] width 62 height 31
